Goal: Register for event/course: Sign up to attend an event or enroll in a course

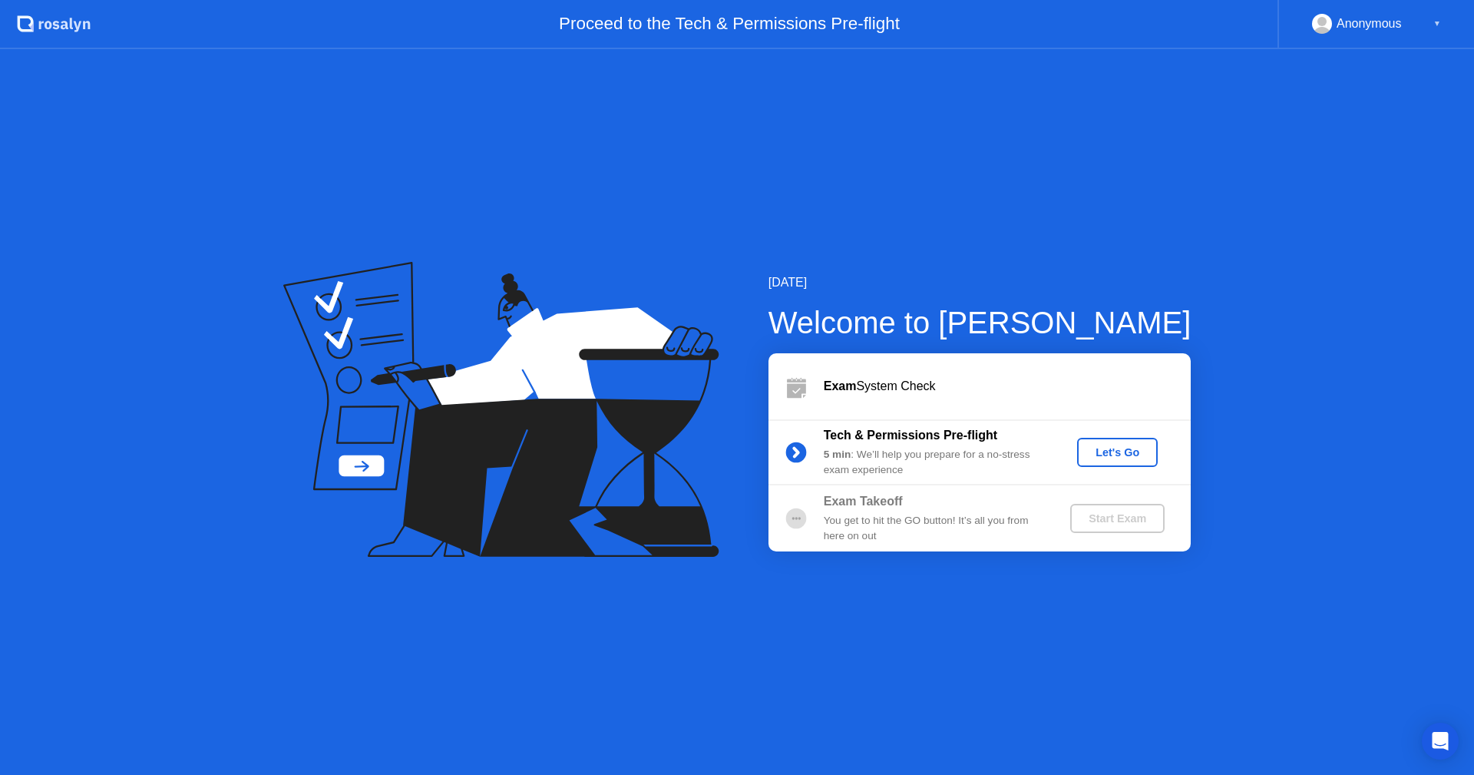
click at [1088, 458] on div "Let's Go" at bounding box center [1117, 452] width 68 height 12
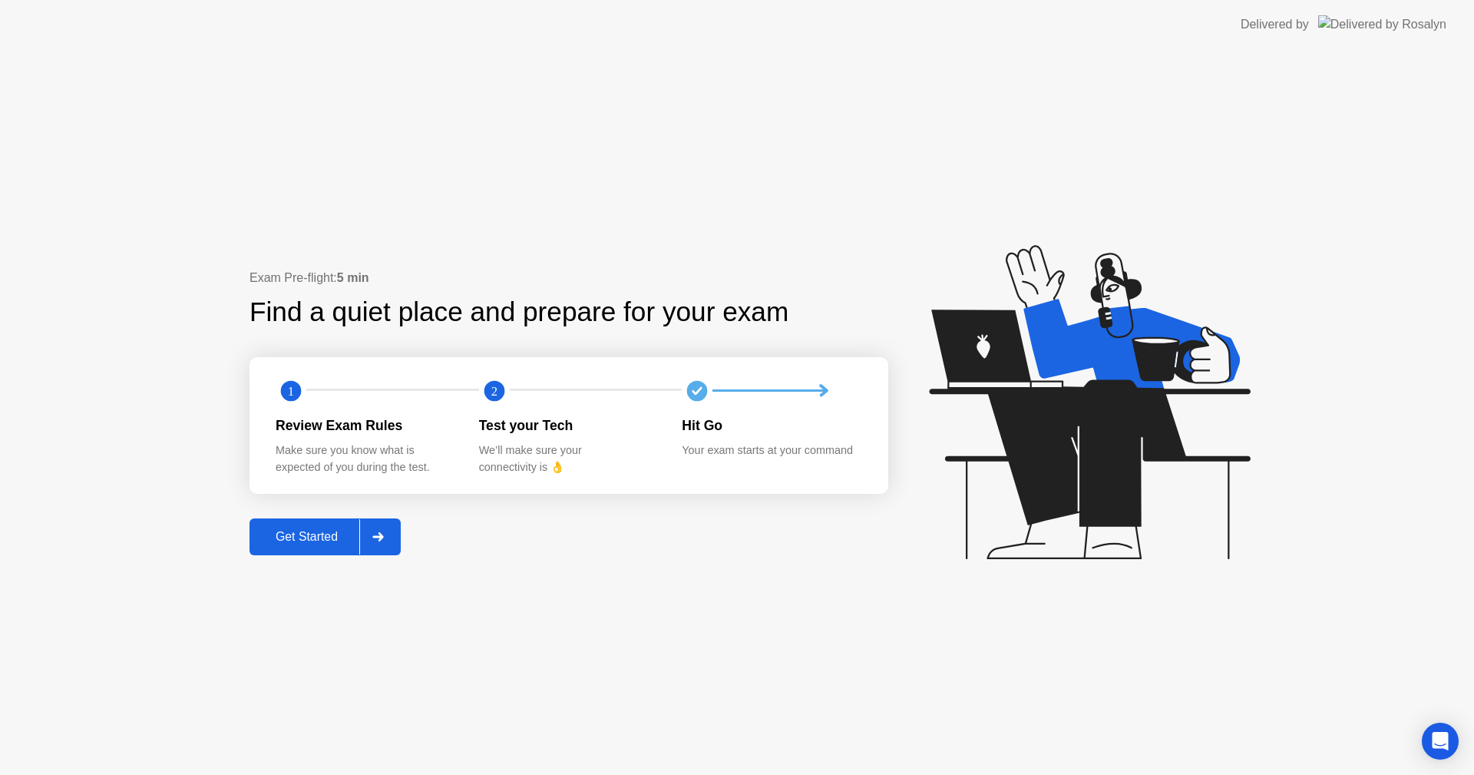
click at [313, 530] on div "Get Started" at bounding box center [306, 537] width 105 height 14
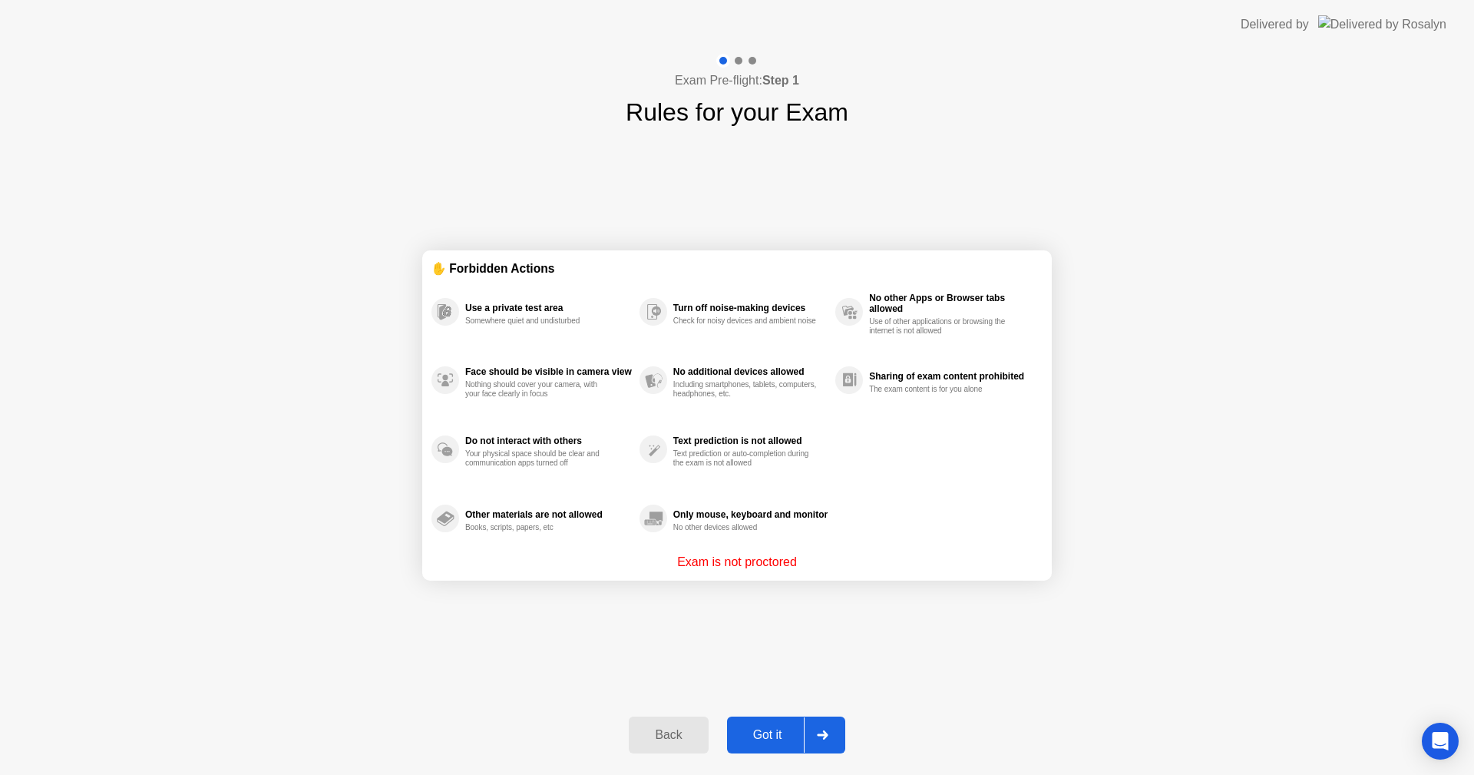
click at [776, 736] on div "Got it" at bounding box center [768, 735] width 72 height 14
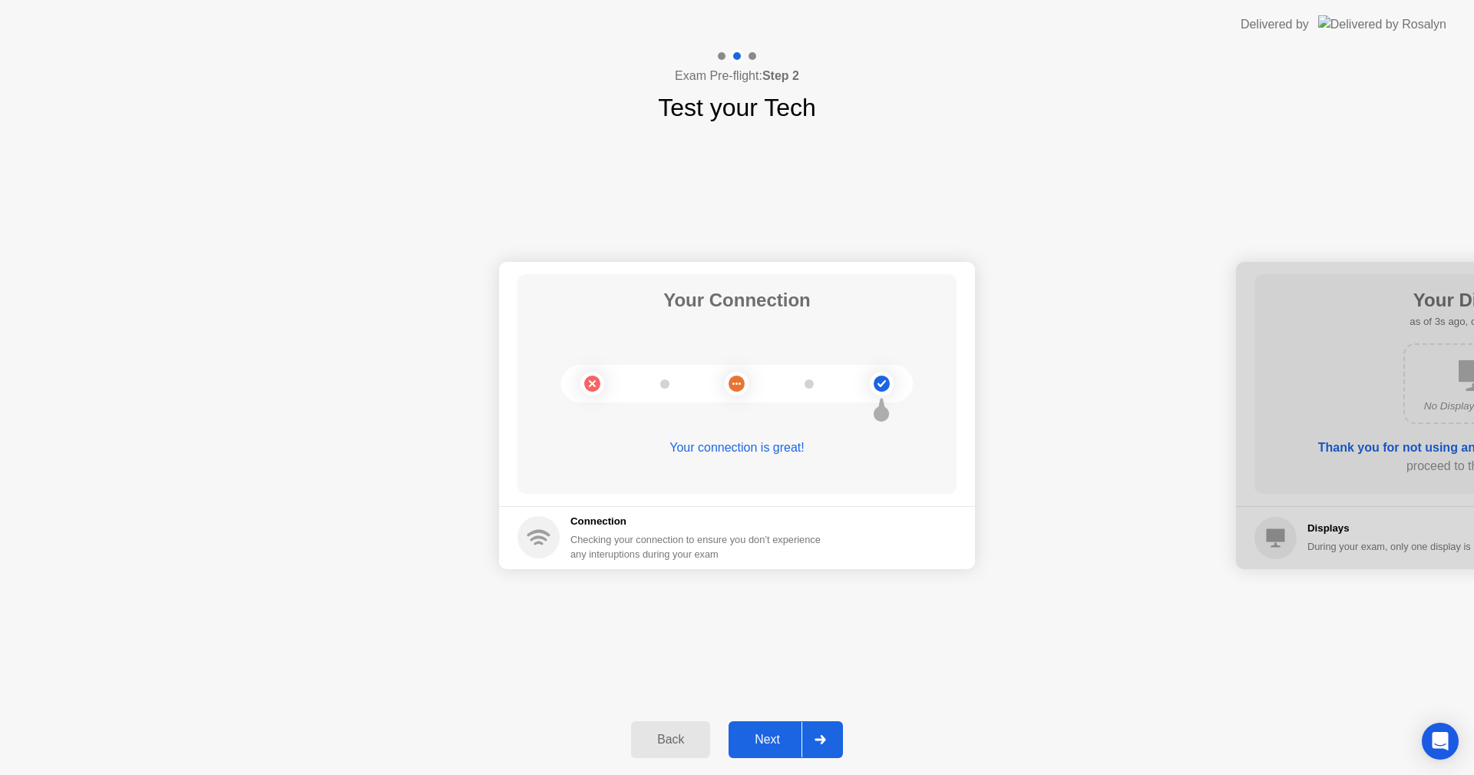
click at [757, 735] on div "Next" at bounding box center [767, 740] width 68 height 14
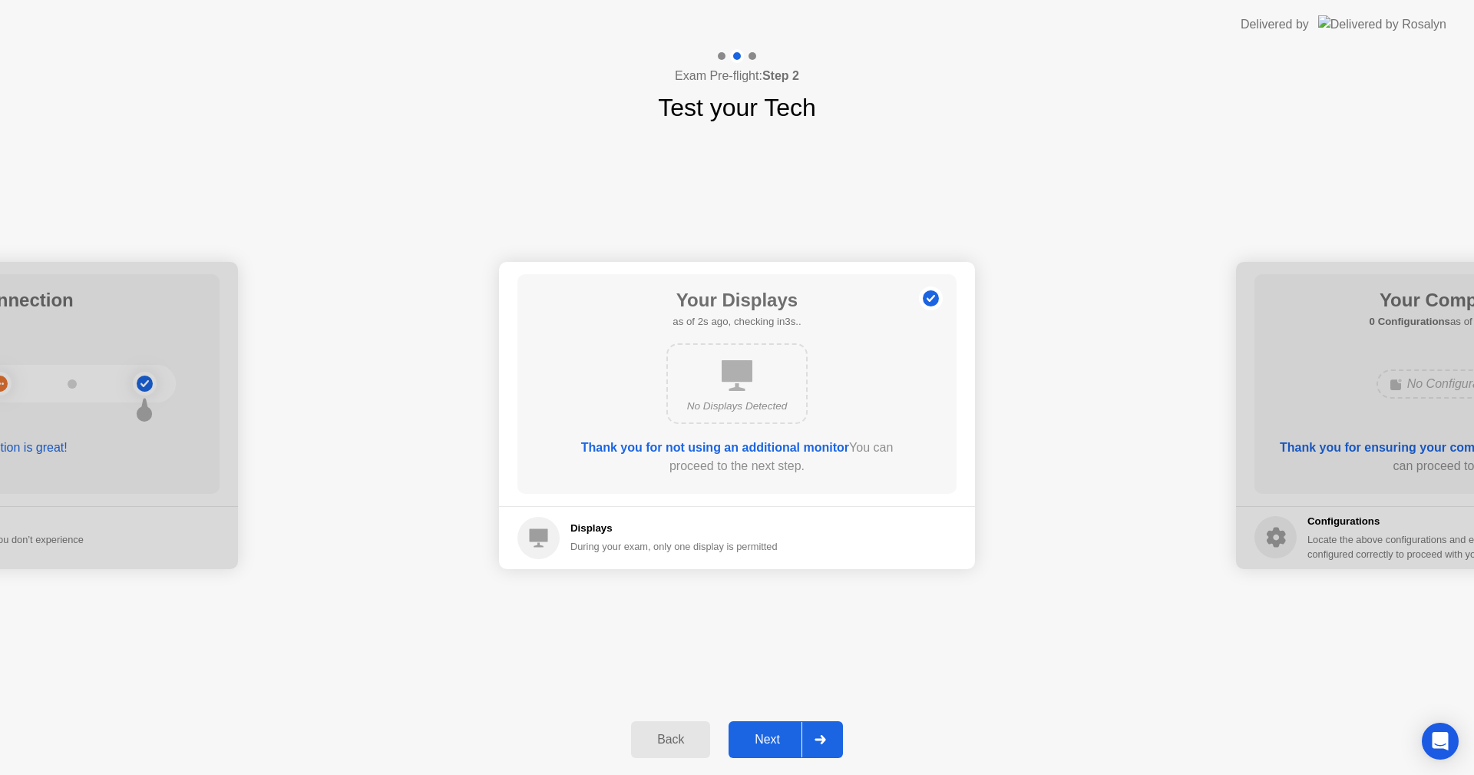
click at [771, 743] on div "Next" at bounding box center [767, 740] width 68 height 14
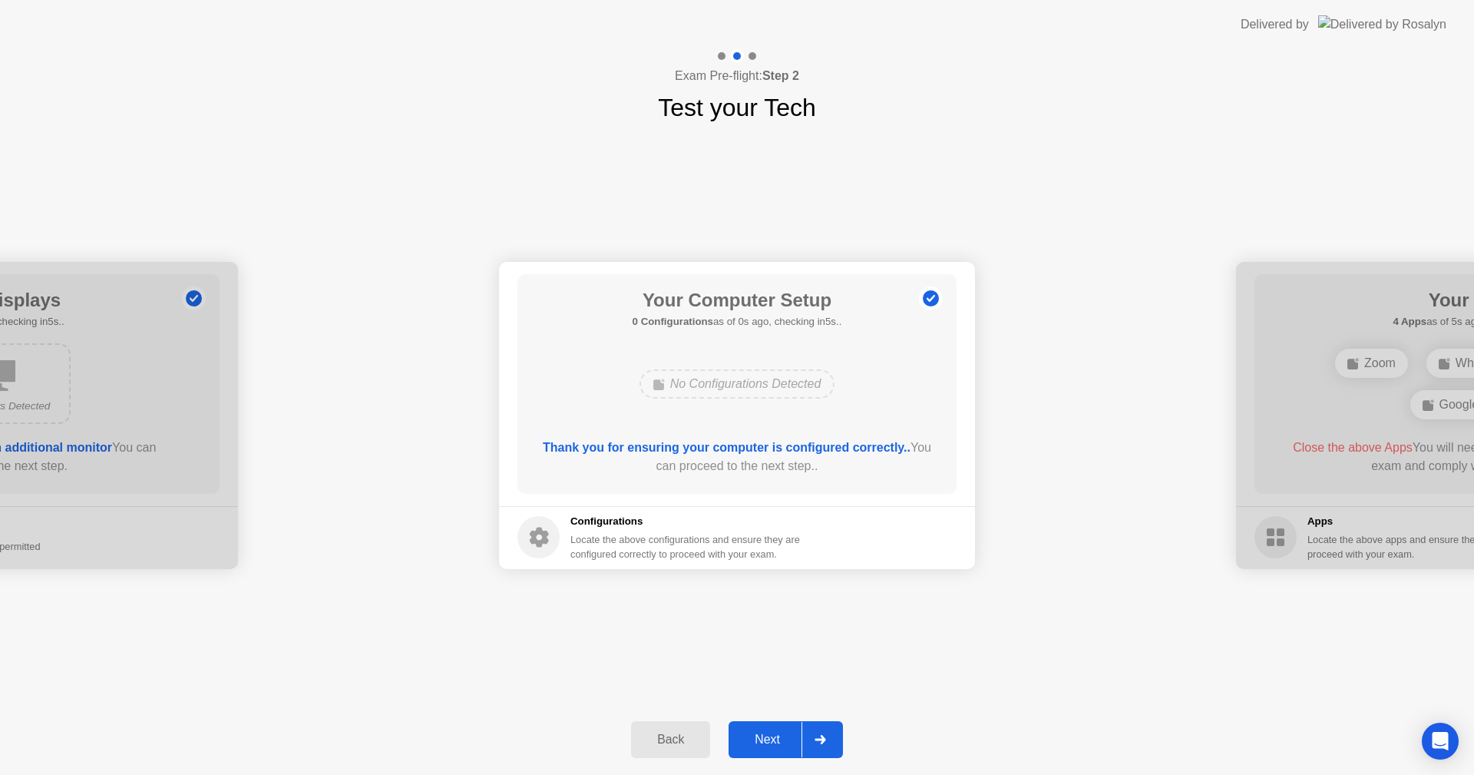
click at [767, 733] on div "Next" at bounding box center [767, 740] width 68 height 14
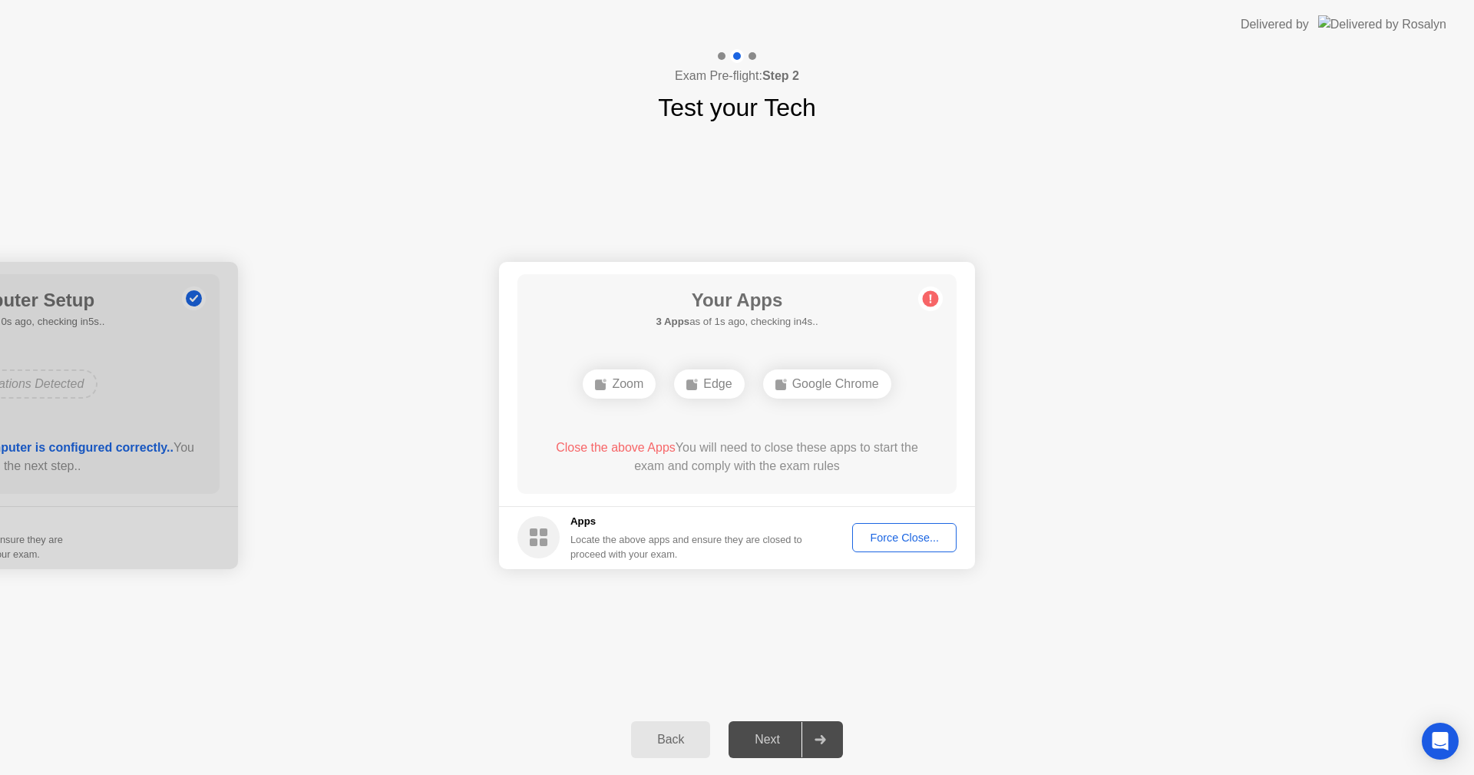
click at [905, 531] on div "Force Close..." at bounding box center [905, 537] width 94 height 12
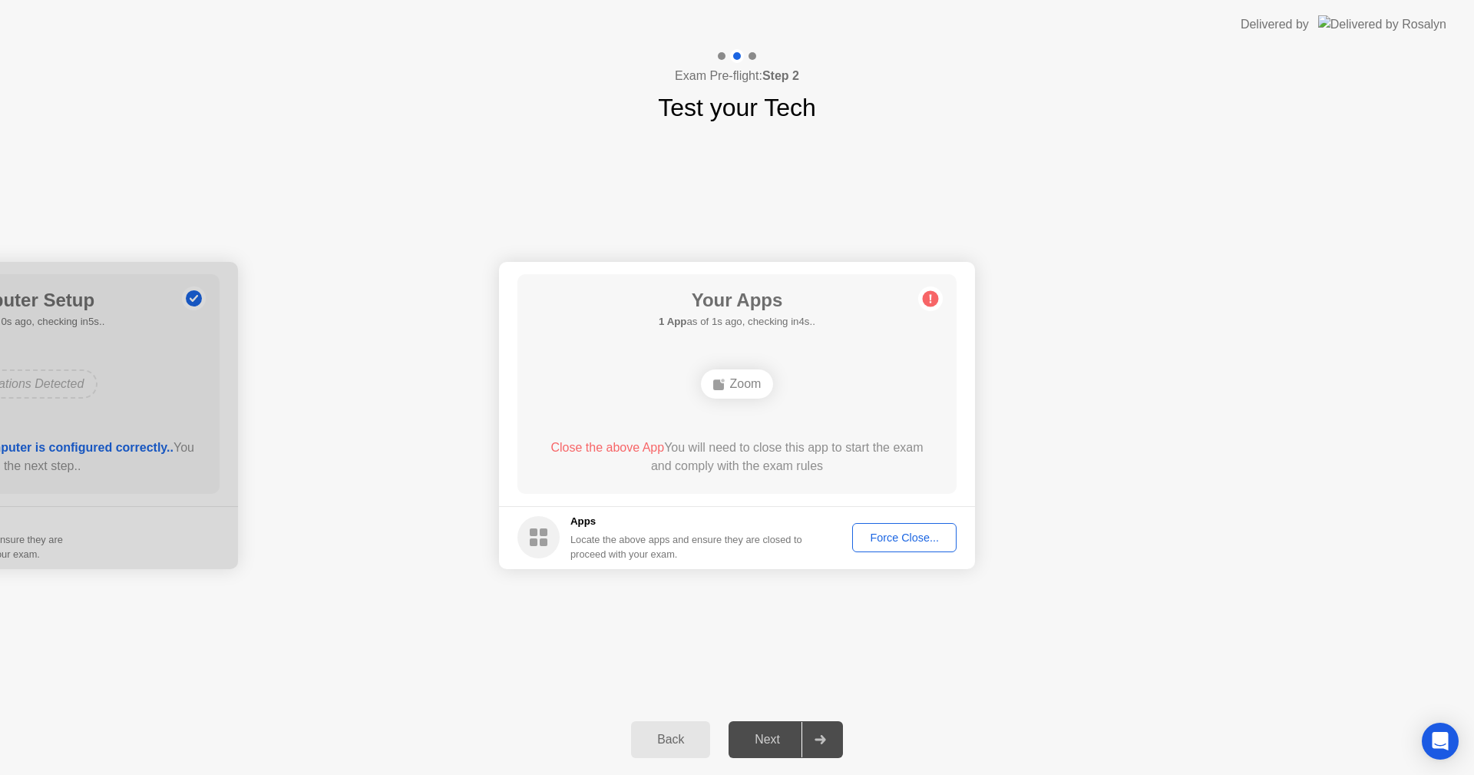
click at [884, 533] on div "Force Close..." at bounding box center [905, 537] width 94 height 12
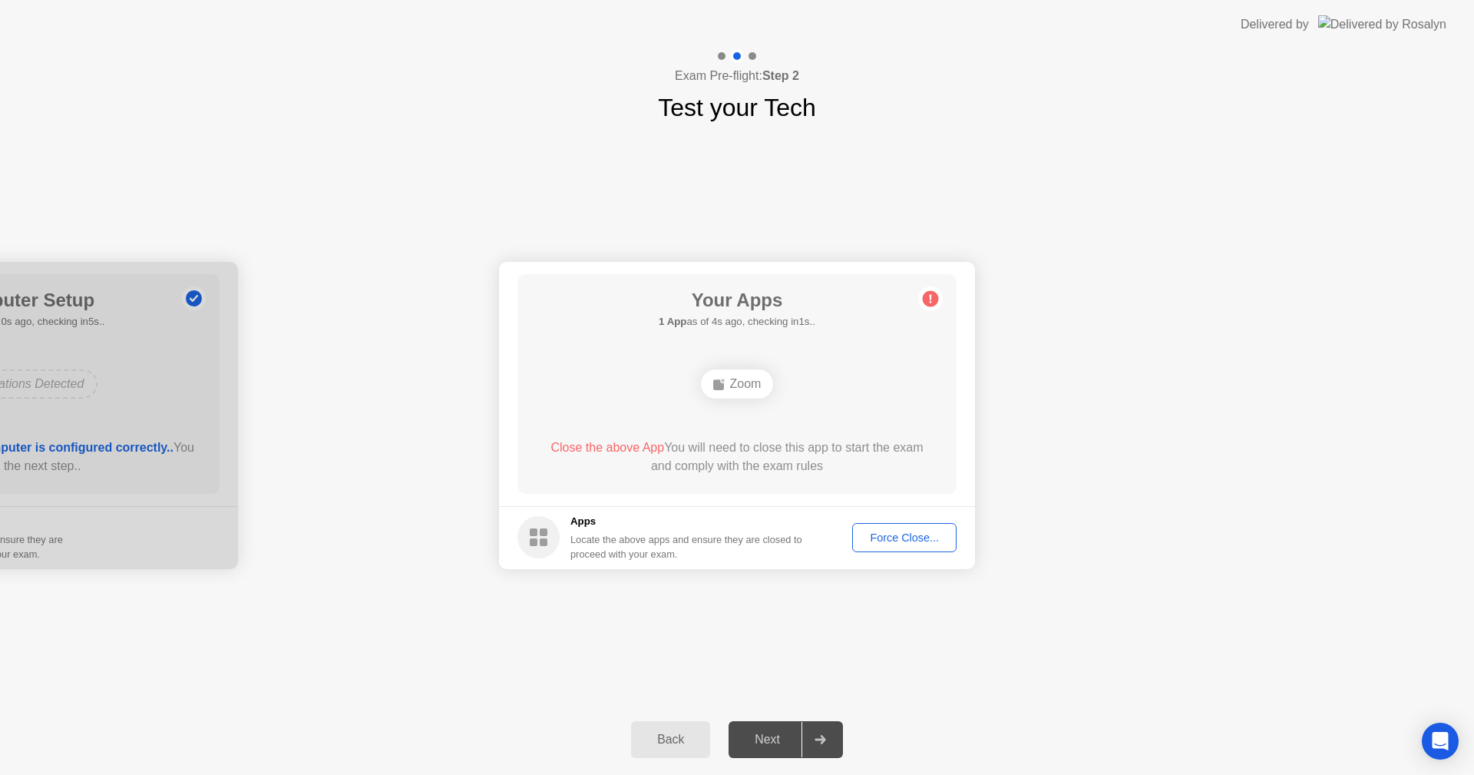
click at [1021, 640] on div "Your Connection Your connection is great! Connection Checking your connection t…" at bounding box center [737, 415] width 1474 height 578
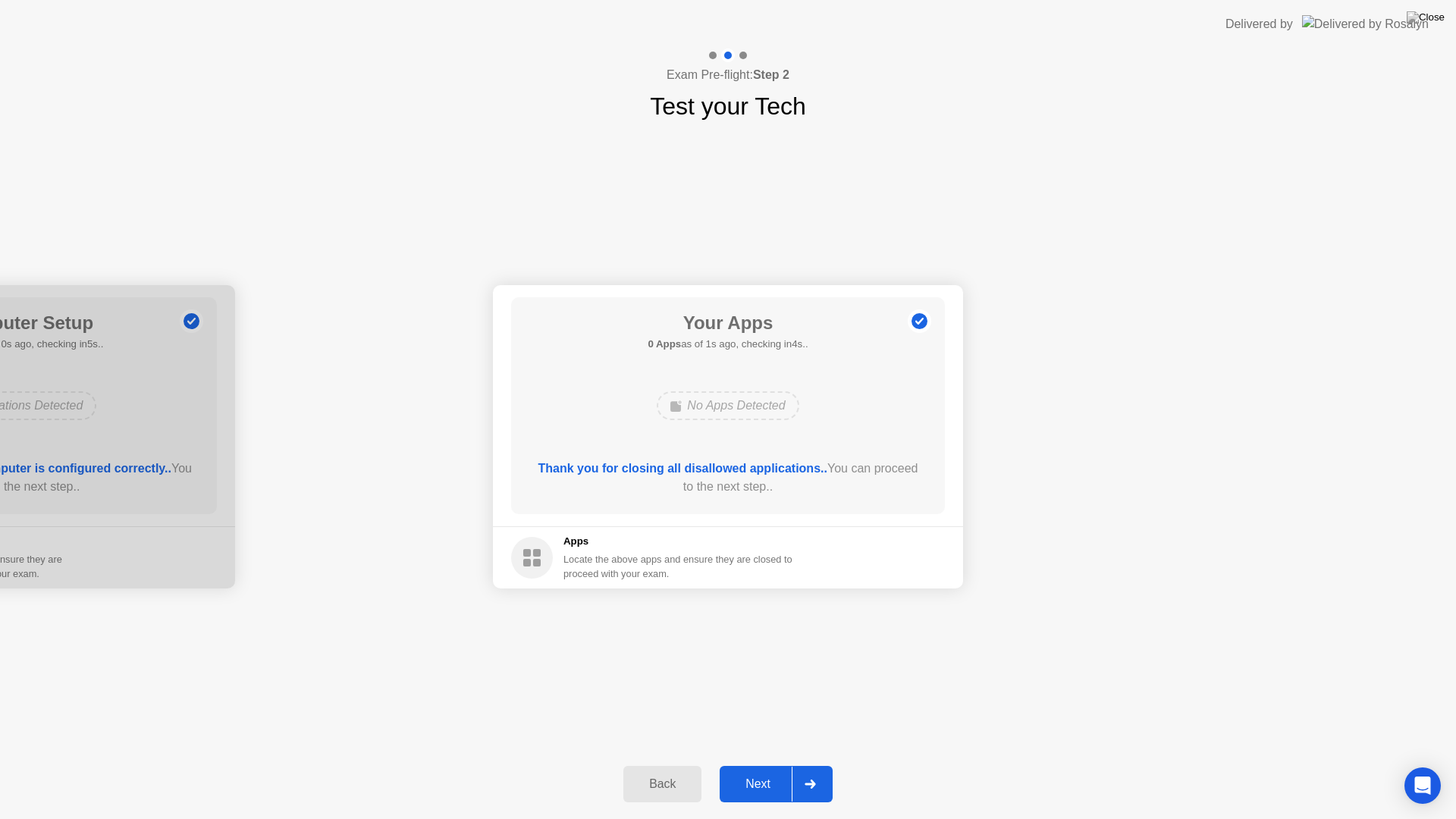
click at [763, 765] on button "Next" at bounding box center [776, 784] width 113 height 37
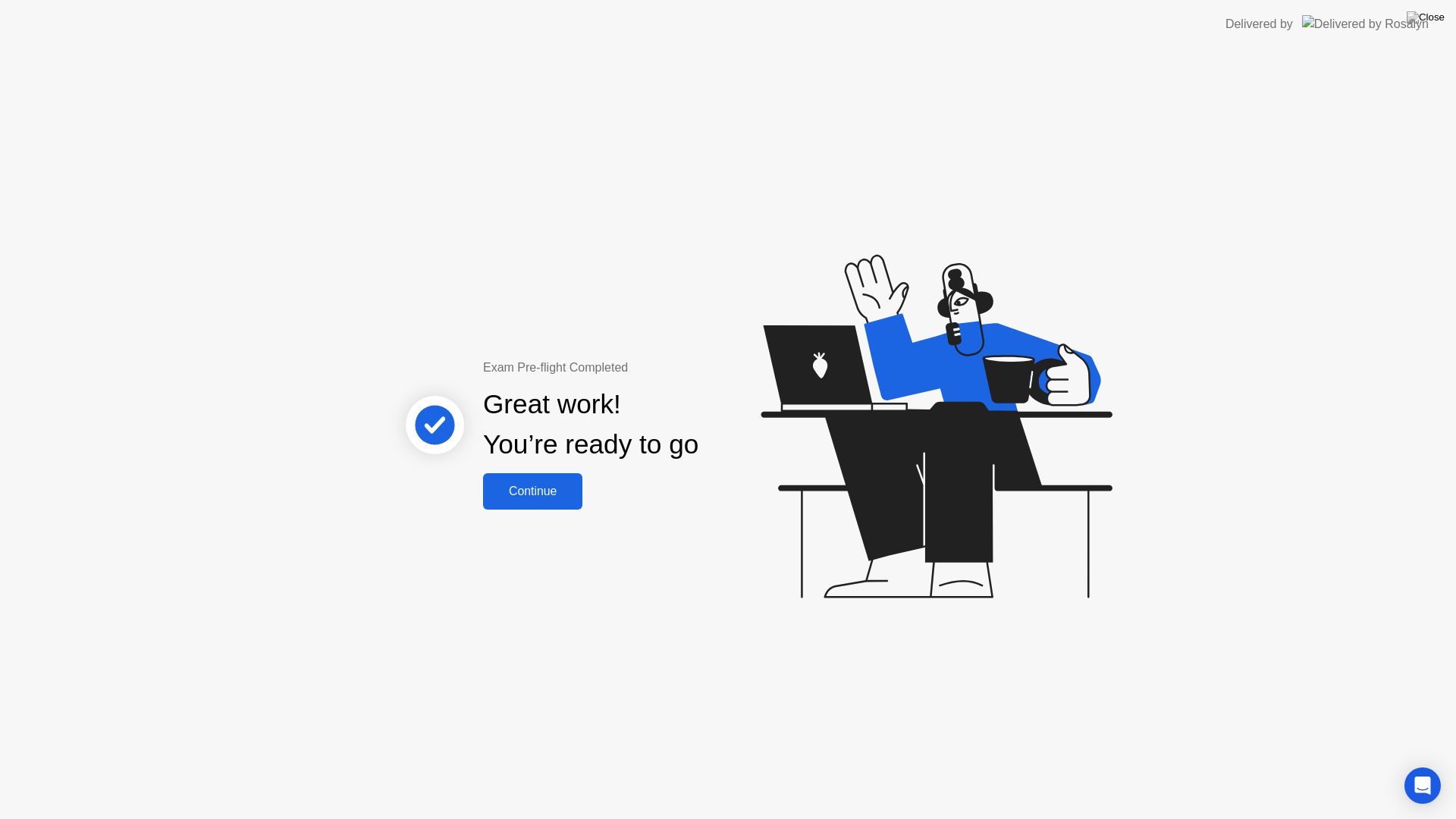
click at [556, 509] on button "Continue" at bounding box center [532, 491] width 100 height 37
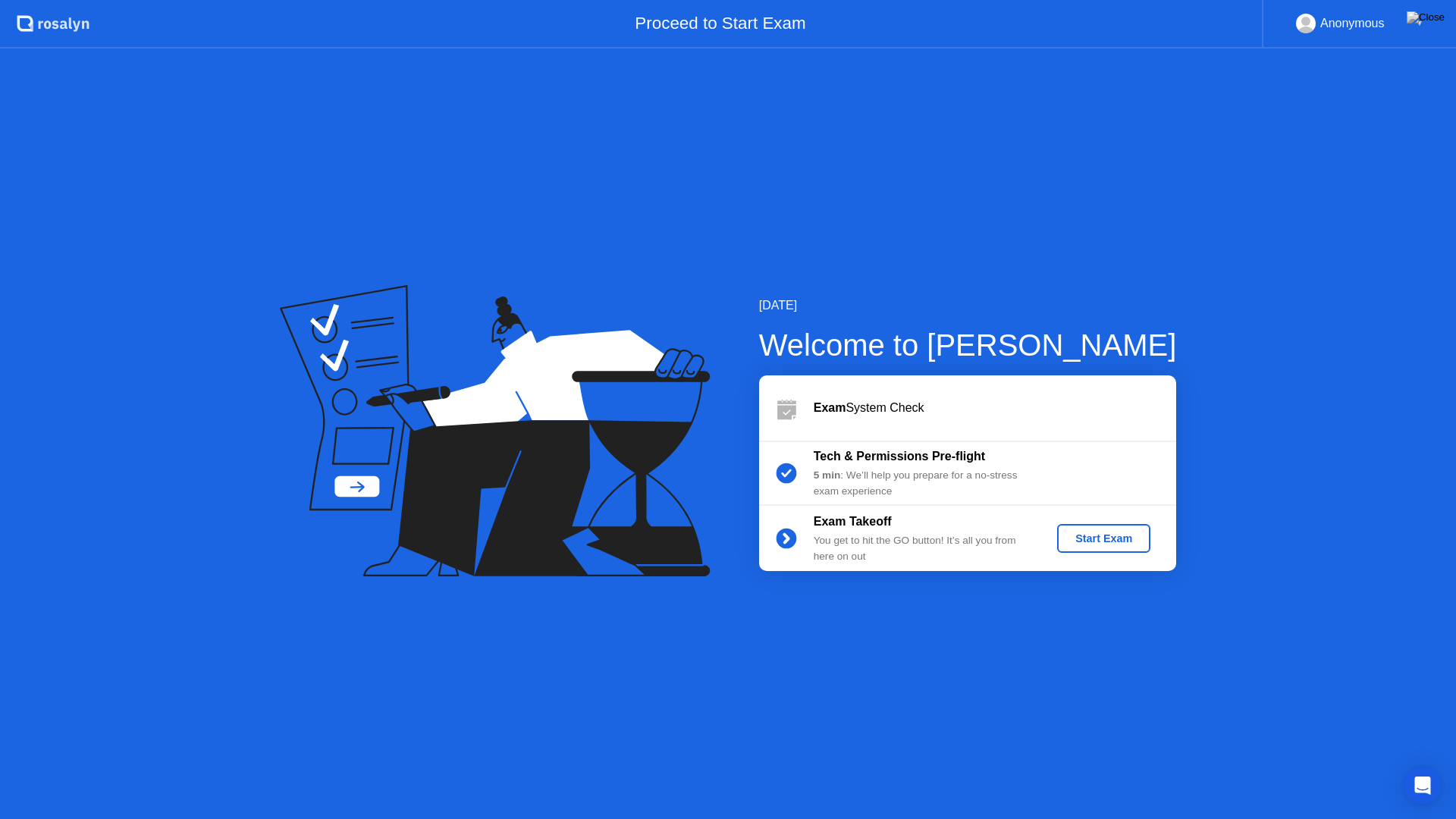
click at [1092, 544] on div "Start Exam" at bounding box center [1104, 538] width 81 height 12
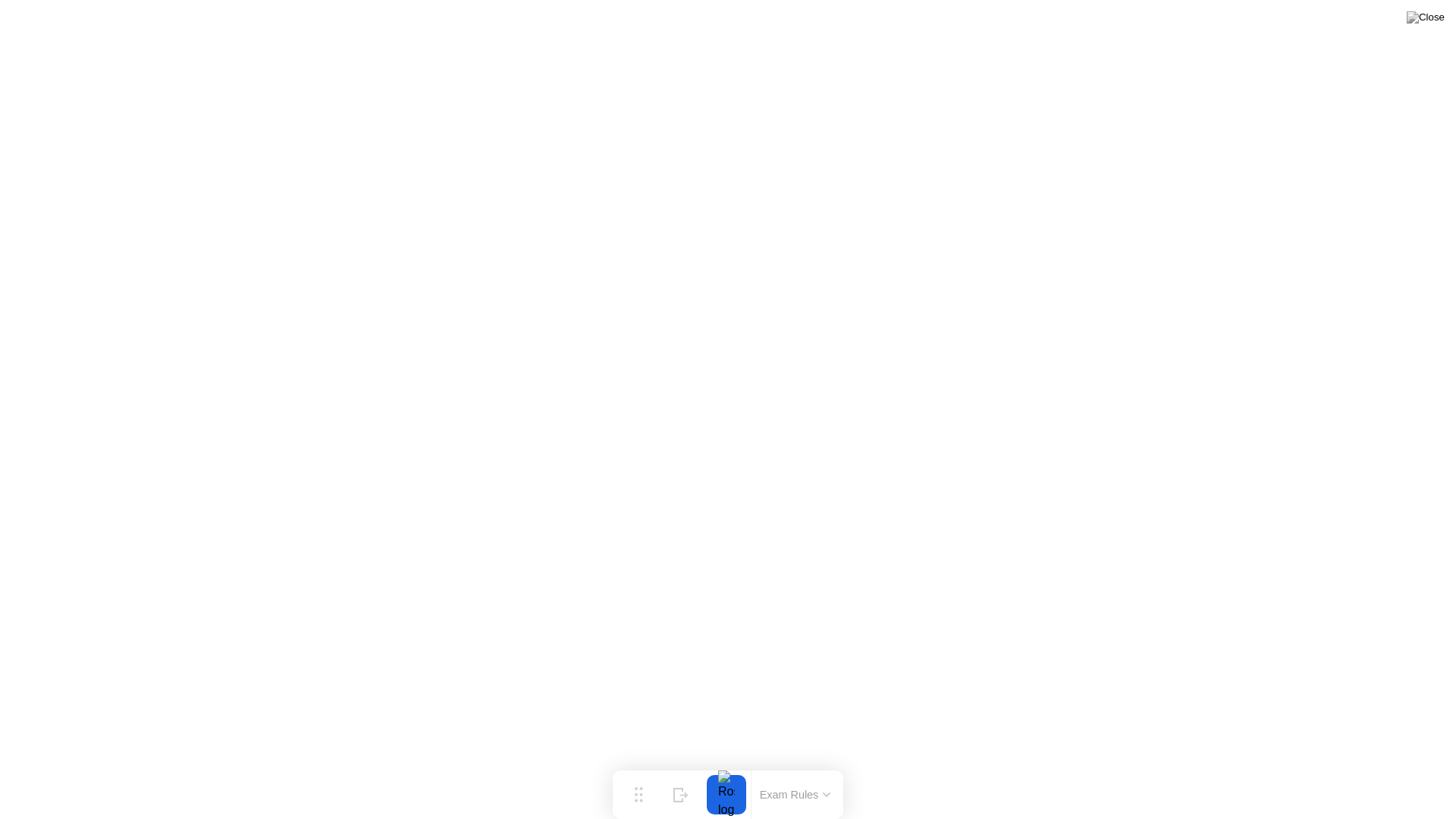
click at [785, 765] on button "Exam Rules" at bounding box center [795, 795] width 80 height 14
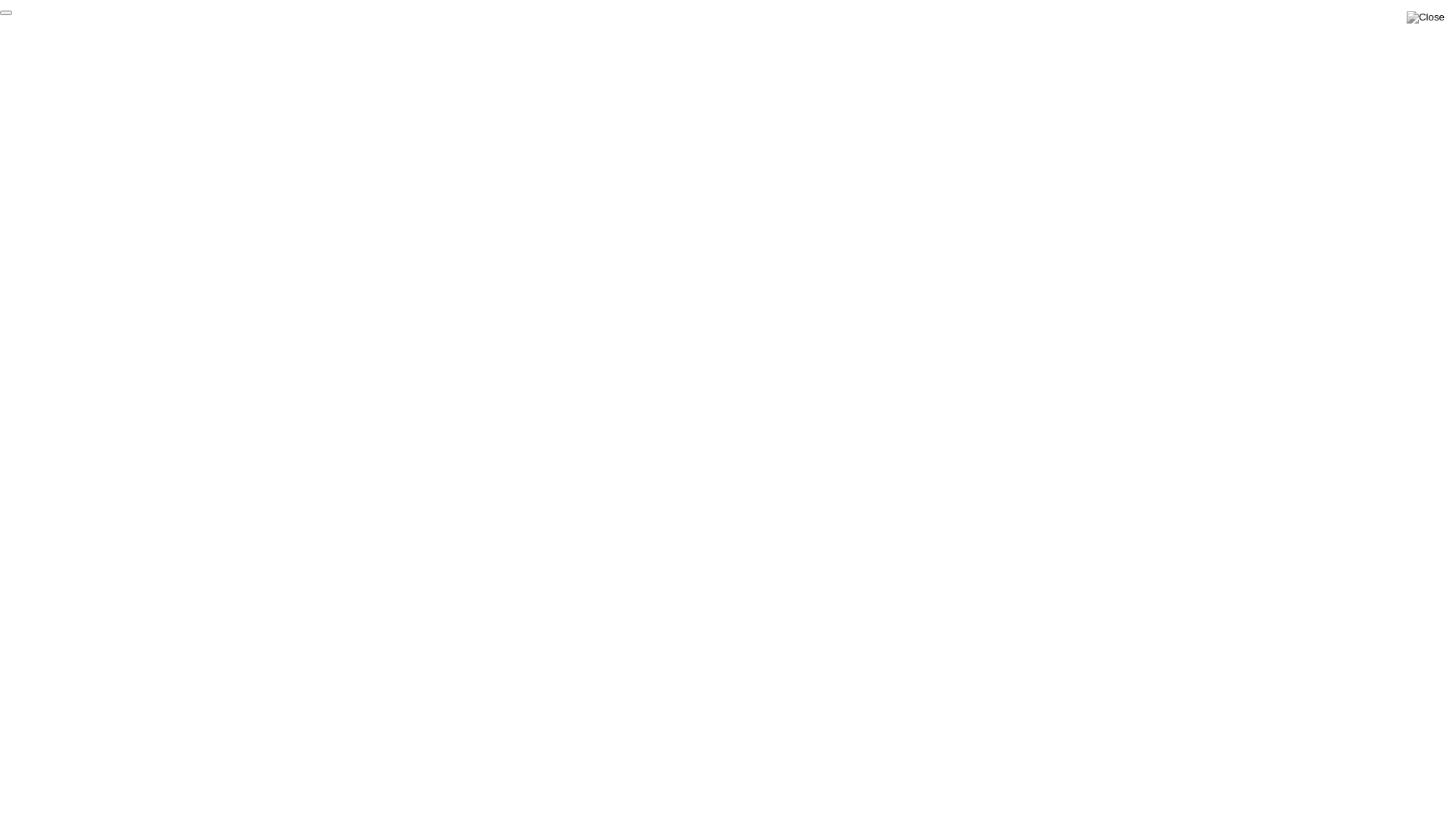
click div "End Proctoring Session"
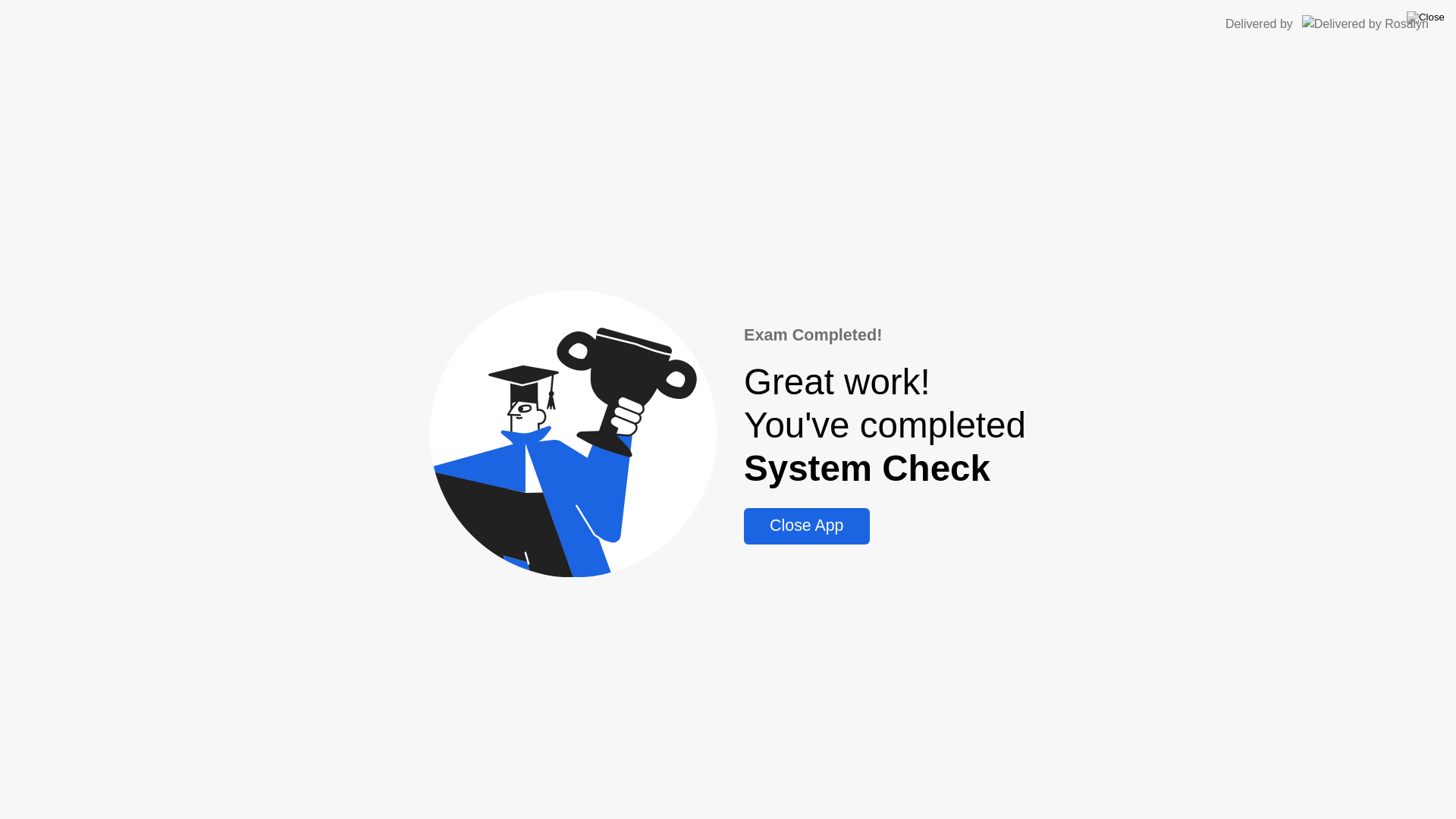
click at [830, 535] on div "Close App" at bounding box center [806, 526] width 116 height 19
